Goal: Information Seeking & Learning: Find specific fact

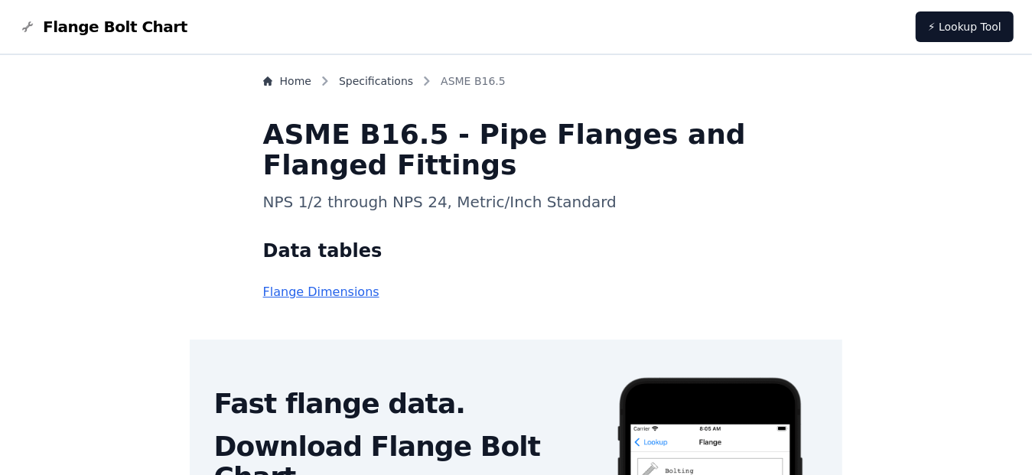
click at [356, 297] on link "Flange Dimensions" at bounding box center [321, 291] width 116 height 15
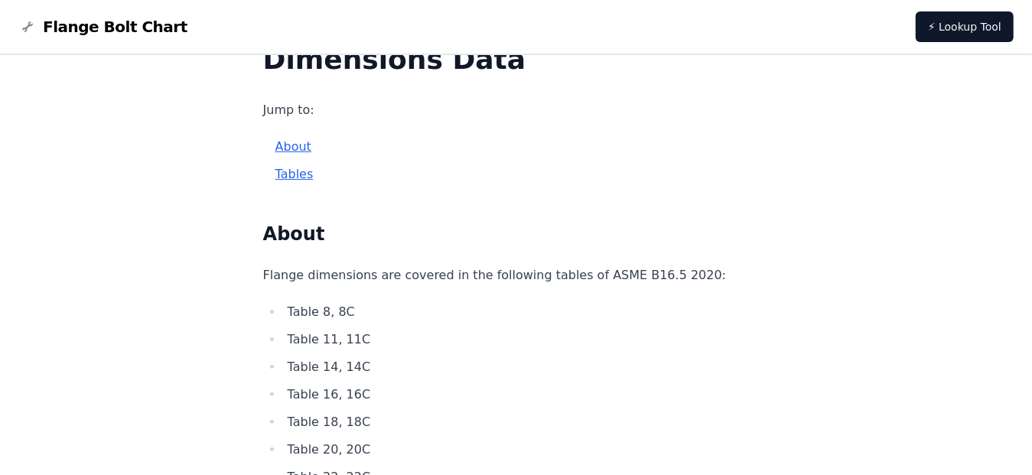
scroll to position [76, 0]
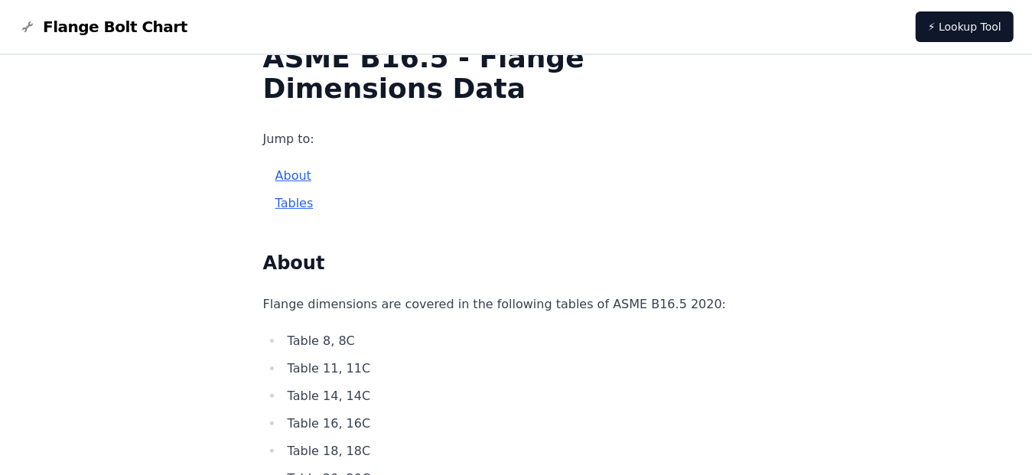
click at [314, 204] on link "Tables" at bounding box center [294, 203] width 38 height 15
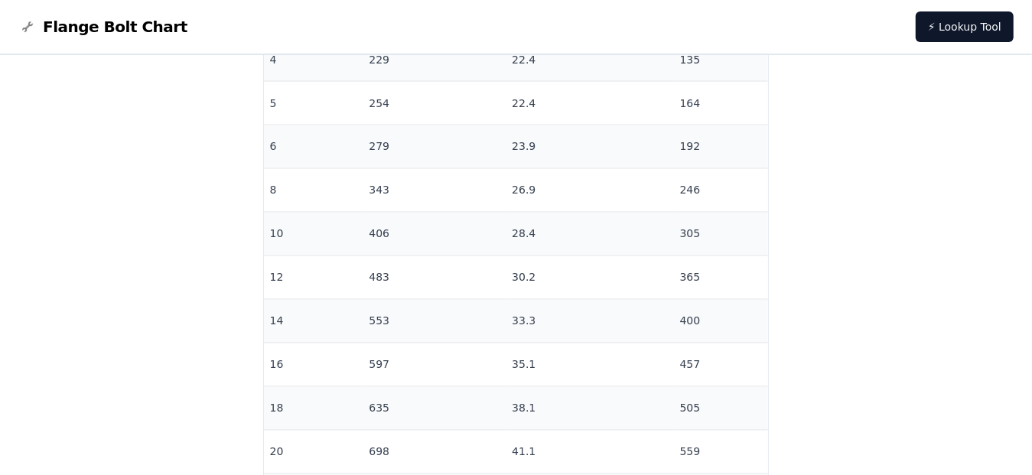
scroll to position [1713, 0]
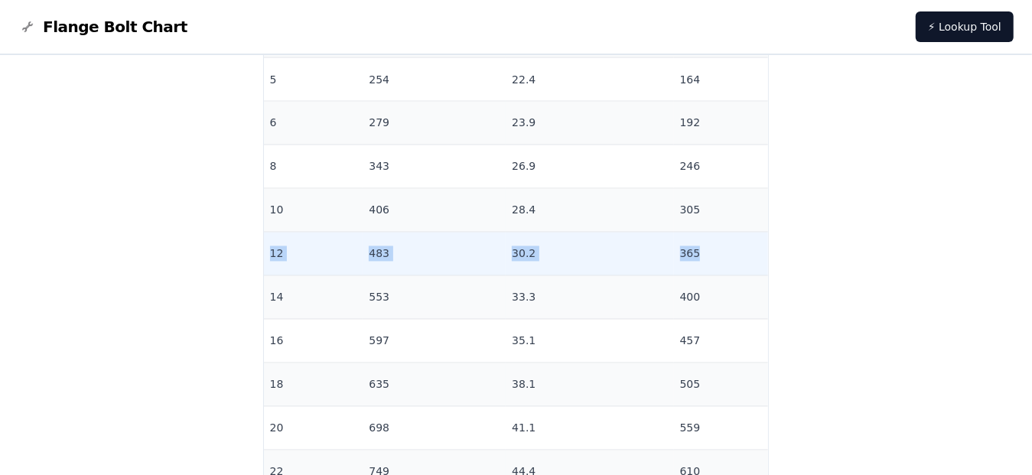
drag, startPoint x: 671, startPoint y: 256, endPoint x: 302, endPoint y: 258, distance: 368.6
click at [302, 258] on tr "12 483 30.2 365" at bounding box center [516, 254] width 505 height 44
copy tr "12 483 30.2 365"
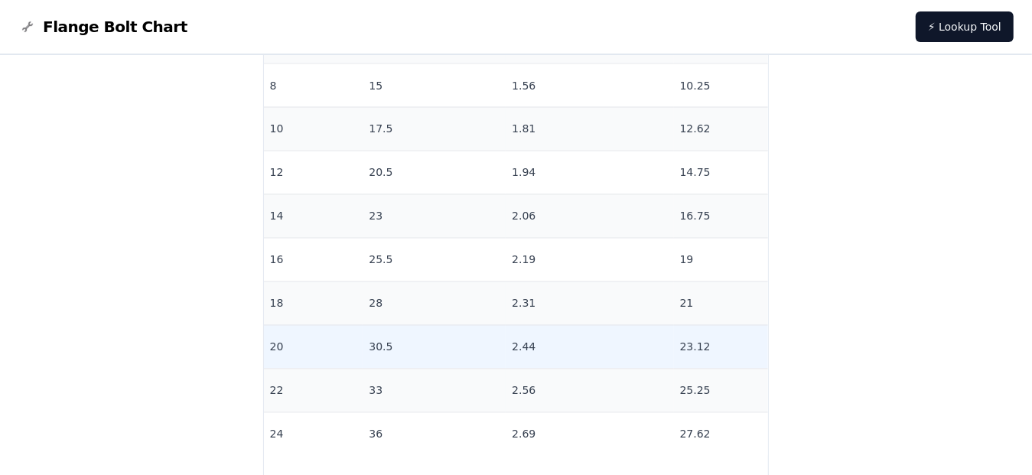
scroll to position [5384, 0]
